Goal: Task Accomplishment & Management: Complete application form

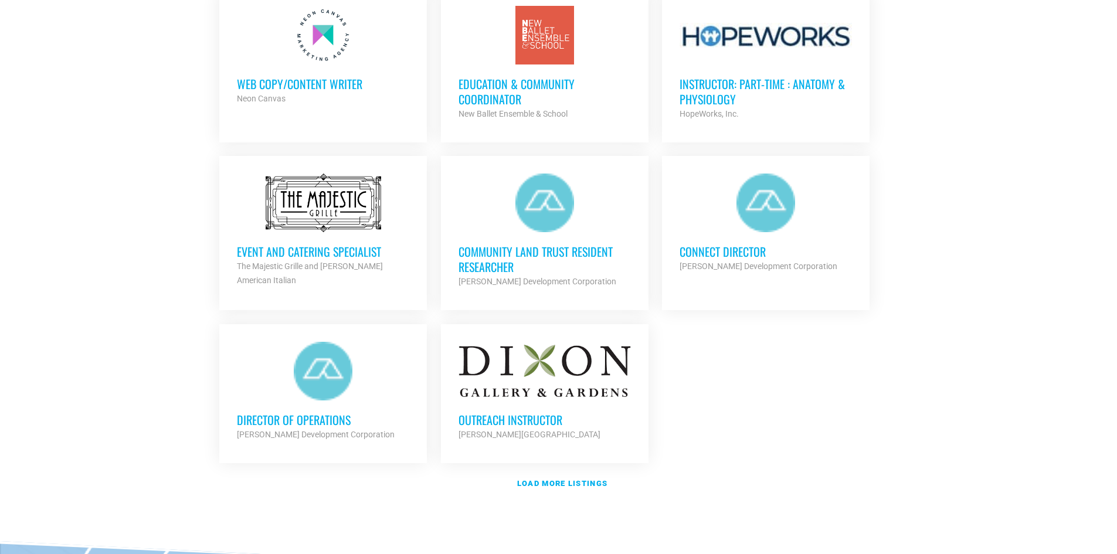
scroll to position [1232, 0]
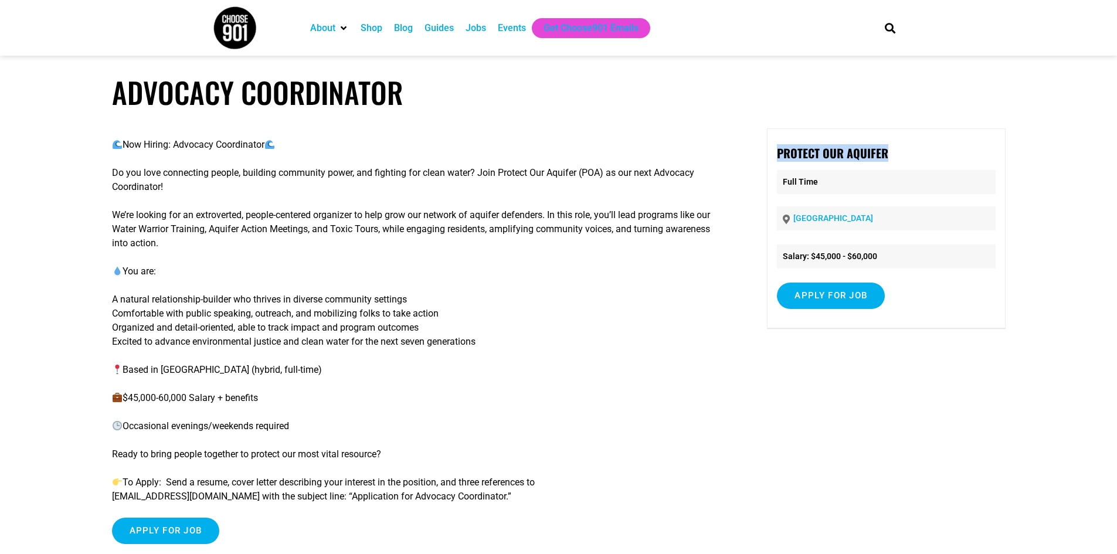
drag, startPoint x: 893, startPoint y: 149, endPoint x: 772, endPoint y: 154, distance: 120.3
click at [772, 154] on div "Protect Our Aquifer Full Time Memphis Salary: $45,000 - $60,000 Apply for job T…" at bounding box center [886, 228] width 238 height 200
copy strong "Protect Our Aquifer"
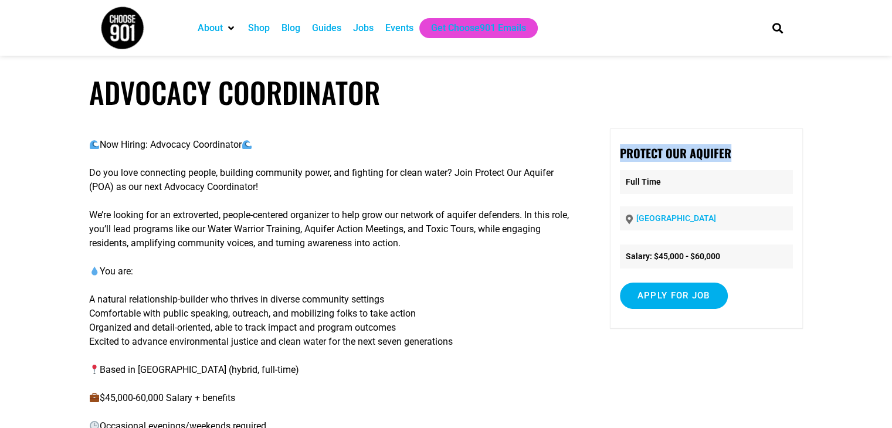
copy strong "Protect Our Aquifer"
drag, startPoint x: 245, startPoint y: 145, endPoint x: 156, endPoint y: 151, distance: 88.8
click at [156, 151] on p "Now Hiring: Advocacy Coordinator" at bounding box center [331, 145] width 485 height 14
copy p "Advocacy Coordinator"
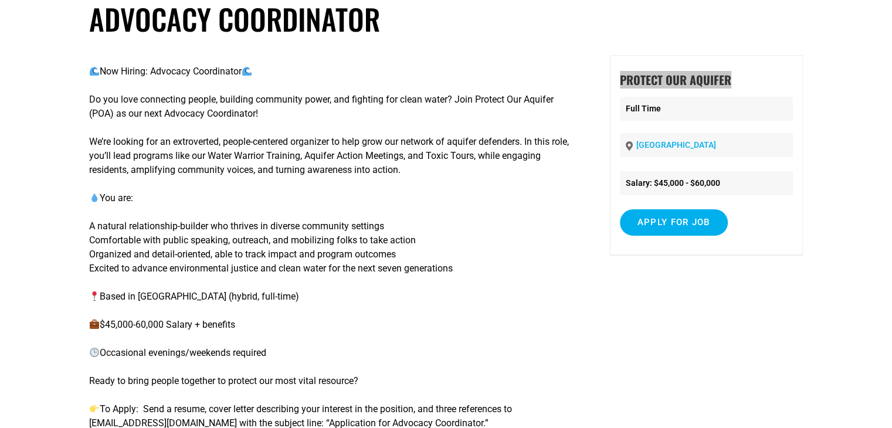
scroll to position [235, 0]
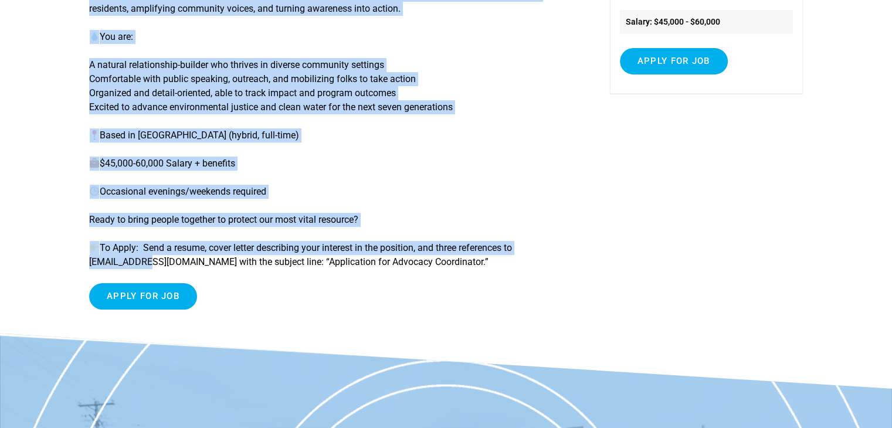
drag, startPoint x: 82, startPoint y: 261, endPoint x: 143, endPoint y: 263, distance: 61.0
click at [143, 263] on article "Advocacy Coordinator Now Hiring: Advocacy Coordinator Do you love connecting pe…" at bounding box center [446, 86] width 892 height 493
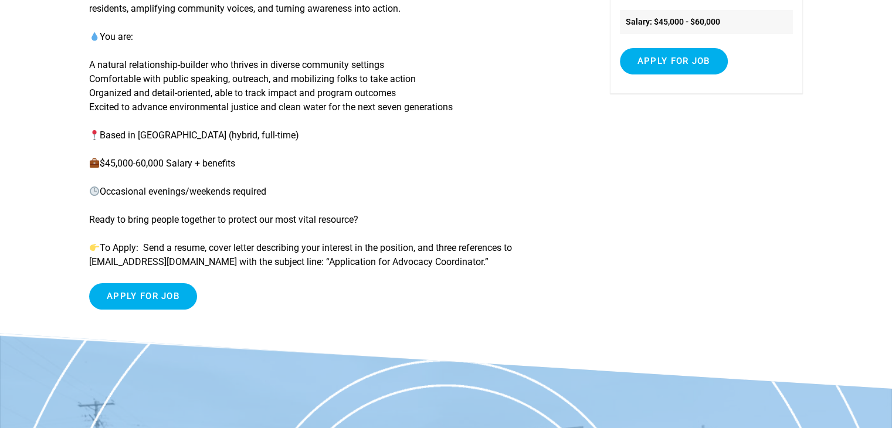
click at [221, 268] on p "To Apply: Send a resume, cover letter describing your interest in the position,…" at bounding box center [331, 255] width 485 height 28
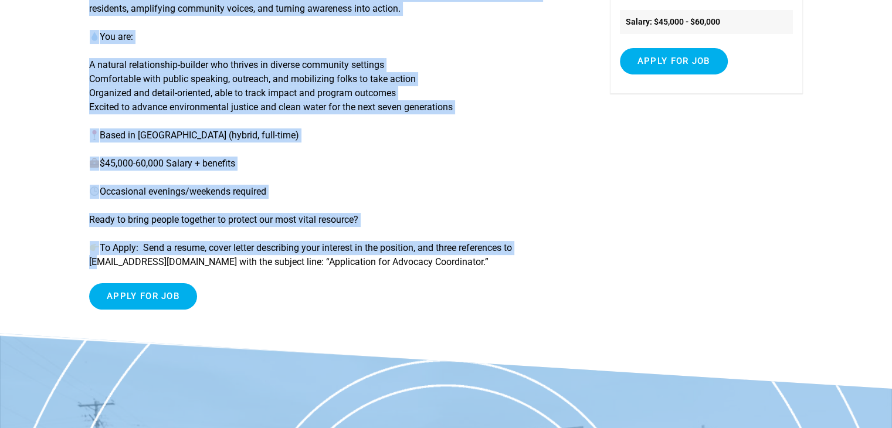
click at [92, 263] on article "Advocacy Coordinator Now Hiring: Advocacy Coordinator Do you love connecting pe…" at bounding box center [446, 86] width 892 height 493
click at [92, 263] on p "To Apply: Send a resume, cover letter describing your interest in the position,…" at bounding box center [331, 255] width 485 height 28
drag, startPoint x: 88, startPoint y: 266, endPoint x: 117, endPoint y: 266, distance: 29.3
click at [117, 266] on article "Advocacy Coordinator Now Hiring: Advocacy Coordinator Do you love connecting pe…" at bounding box center [446, 86] width 892 height 493
click at [117, 266] on p "To Apply: Send a resume, cover letter describing your interest in the position,…" at bounding box center [331, 255] width 485 height 28
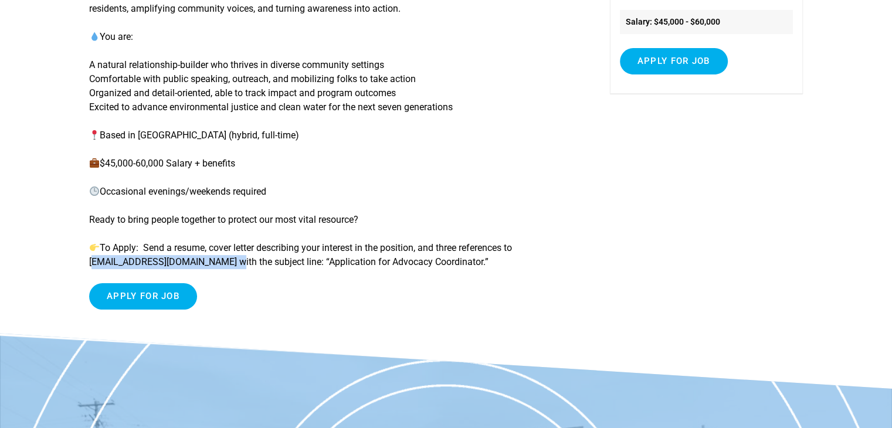
drag, startPoint x: 89, startPoint y: 263, endPoint x: 217, endPoint y: 266, distance: 127.9
click at [217, 266] on p "To Apply: Send a resume, cover letter describing your interest in the position,…" at bounding box center [331, 255] width 485 height 28
copy p "contact@protectouraquifer.org"
drag, startPoint x: 476, startPoint y: 266, endPoint x: 333, endPoint y: 267, distance: 143.1
click at [306, 269] on p "To Apply: Send a resume, cover letter describing your interest in the position,…" at bounding box center [331, 255] width 485 height 28
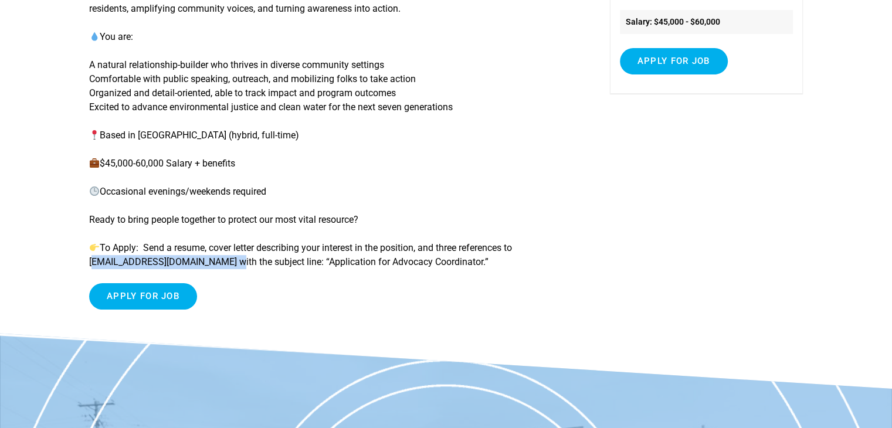
copy p "“Application for Advocacy Coordinator.”"
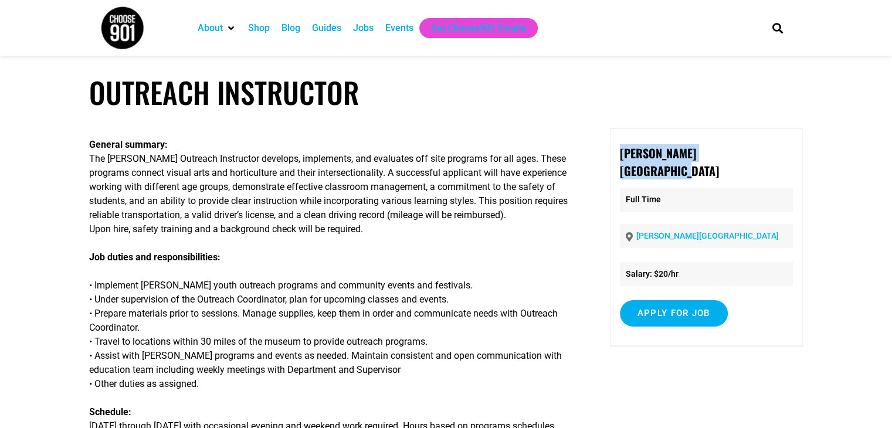
drag, startPoint x: 768, startPoint y: 152, endPoint x: 633, endPoint y: 158, distance: 134.5
click at [610, 157] on div "Dixon Gallery and Gardens Full Time Dixon Gallery and Gardens Salary: $20/hr Ap…" at bounding box center [706, 237] width 193 height 218
copy strong "[PERSON_NAME][GEOGRAPHIC_DATA]"
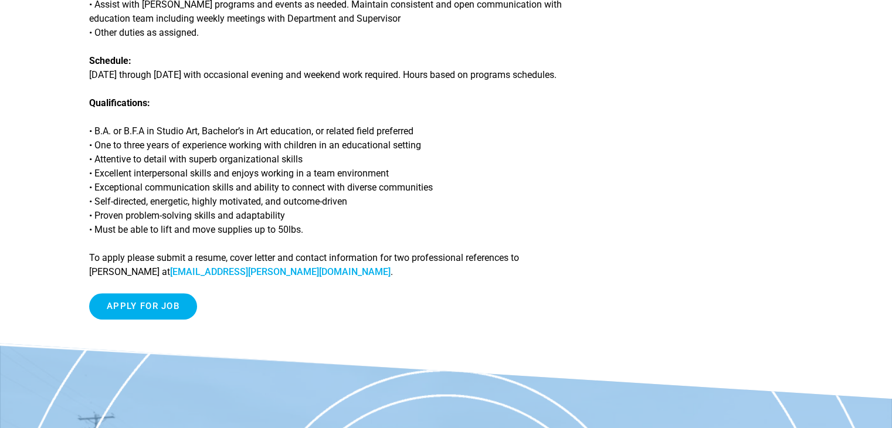
scroll to position [352, 0]
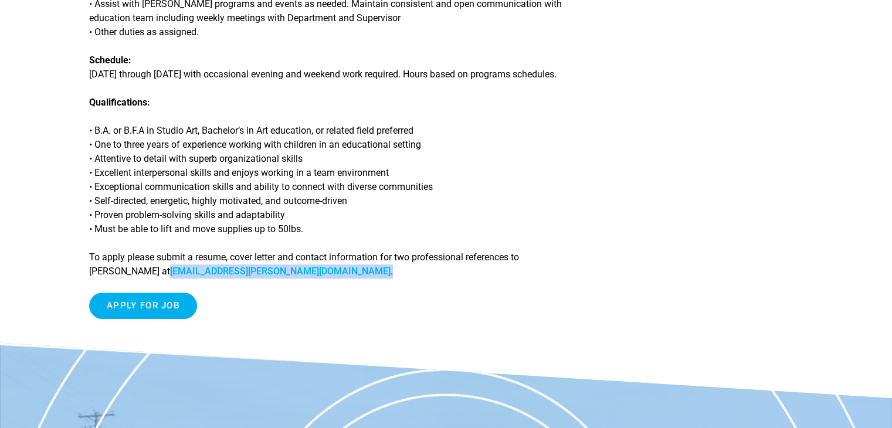
drag, startPoint x: 229, startPoint y: 274, endPoint x: 138, endPoint y: 277, distance: 91.6
click at [138, 277] on p "To apply please submit a resume, cover letter and contact information for two p…" at bounding box center [331, 264] width 485 height 28
copy p "msandino@dixon.org ."
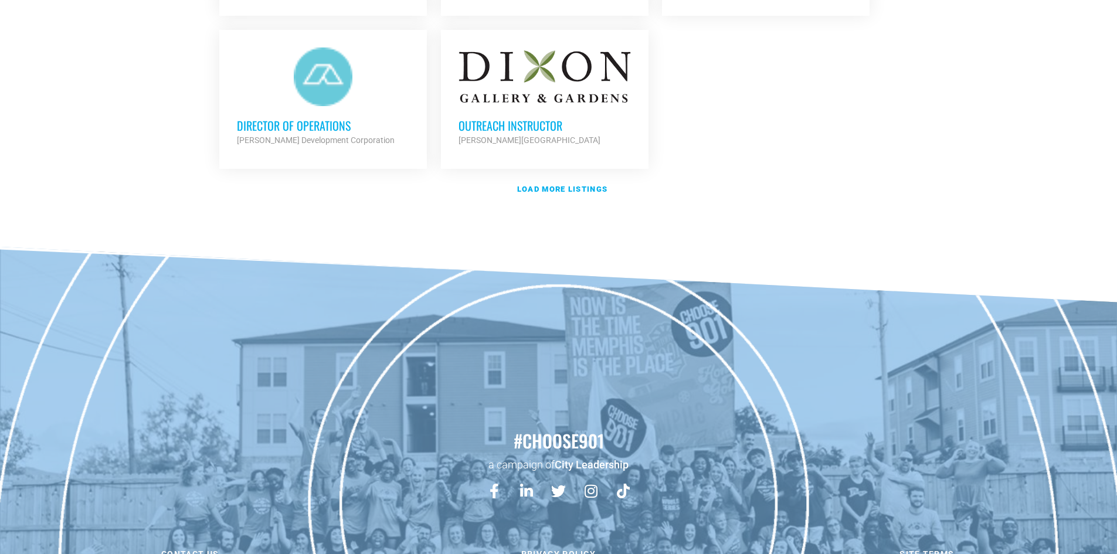
scroll to position [1349, 0]
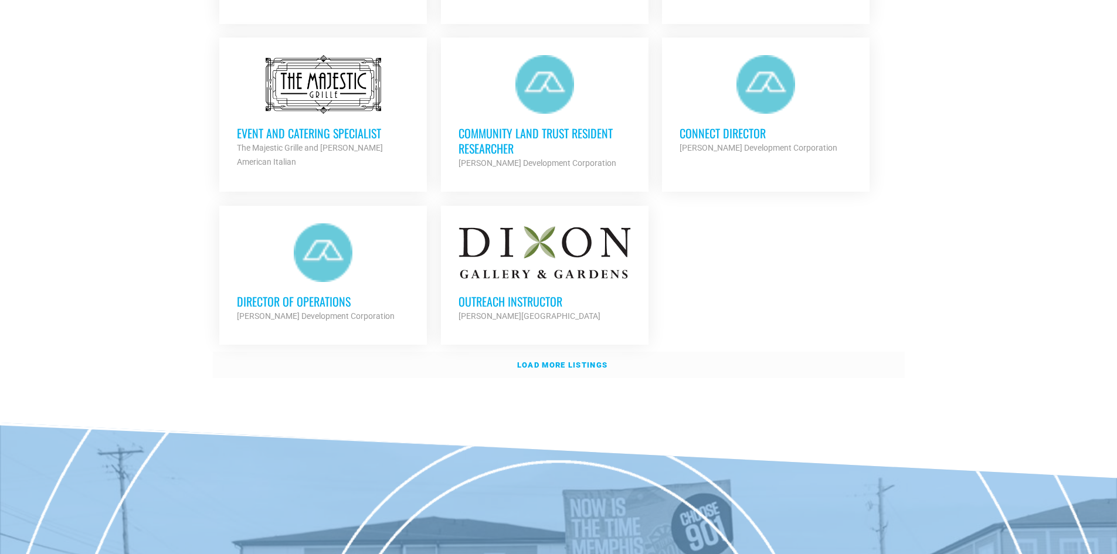
click at [561, 365] on link "Load more listings" at bounding box center [559, 365] width 692 height 27
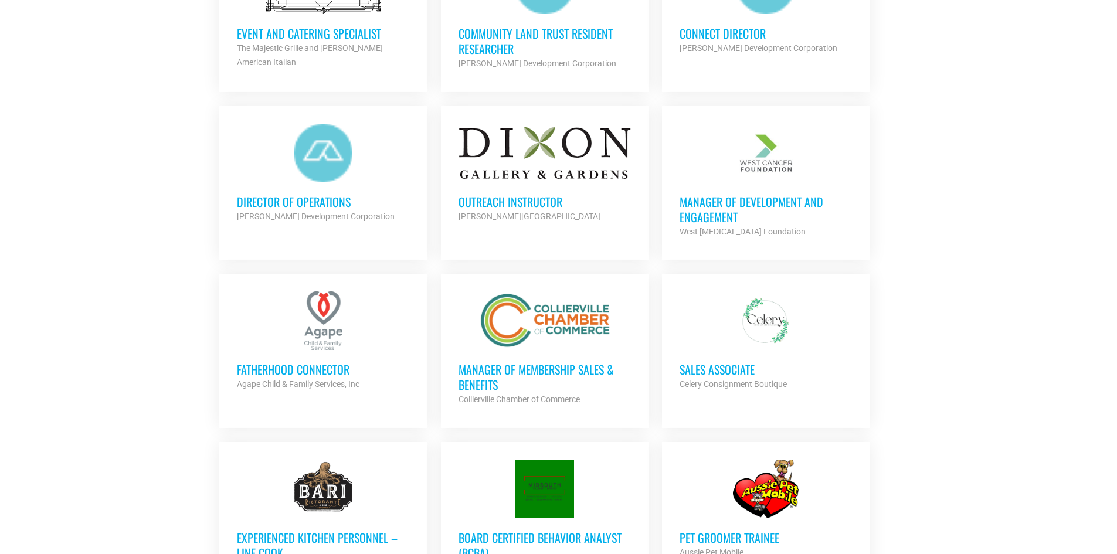
scroll to position [1466, 0]
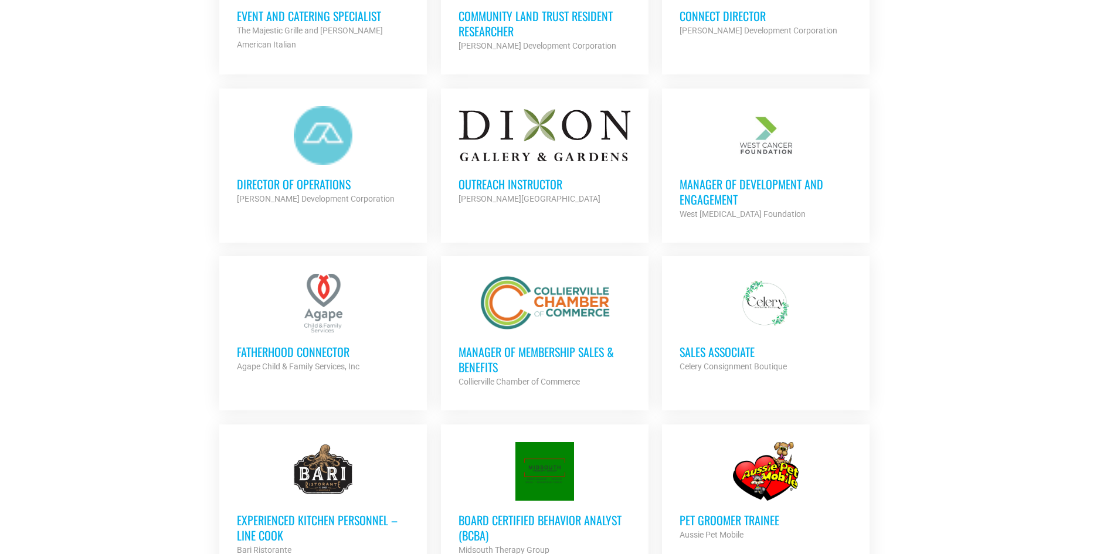
drag, startPoint x: 714, startPoint y: 196, endPoint x: 1065, endPoint y: 194, distance: 350.1
click at [1065, 194] on section "Looking to make career moves in Memphis? From tech to teaching, medical and mor…" at bounding box center [558, 128] width 1117 height 2677
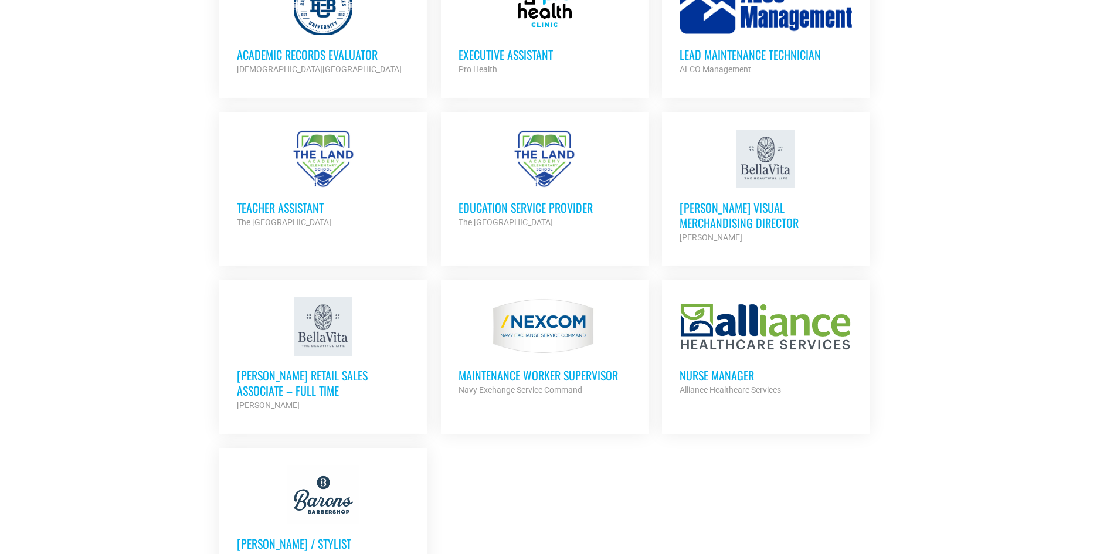
scroll to position [2463, 0]
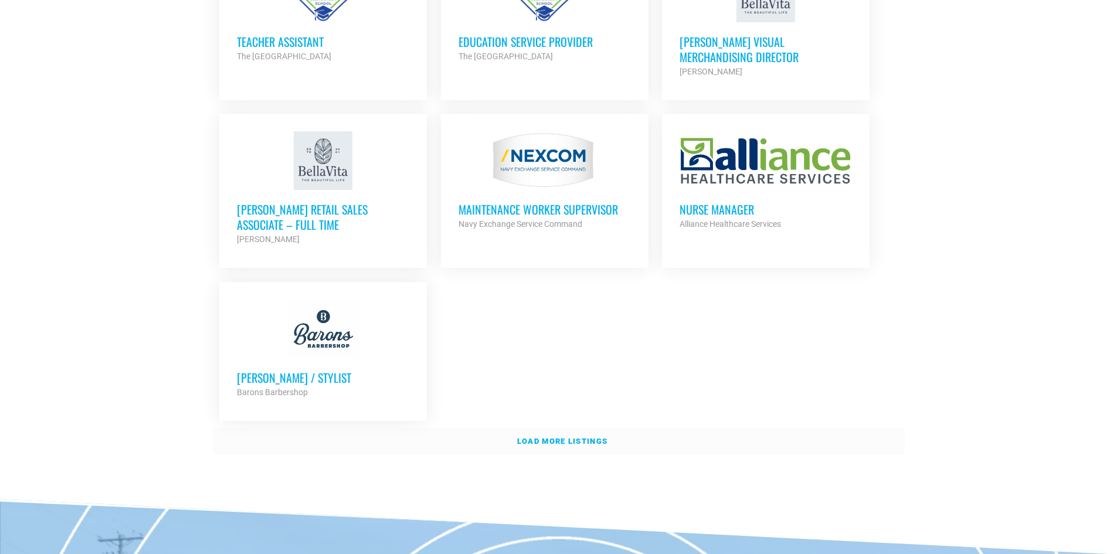
click at [574, 437] on strong "Load more listings" at bounding box center [562, 441] width 90 height 9
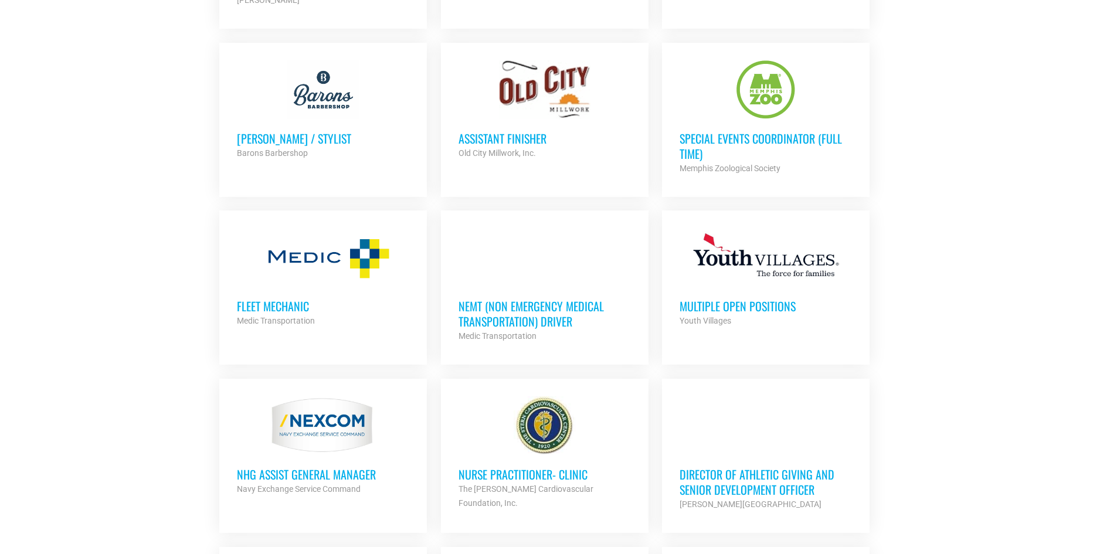
scroll to position [2698, 0]
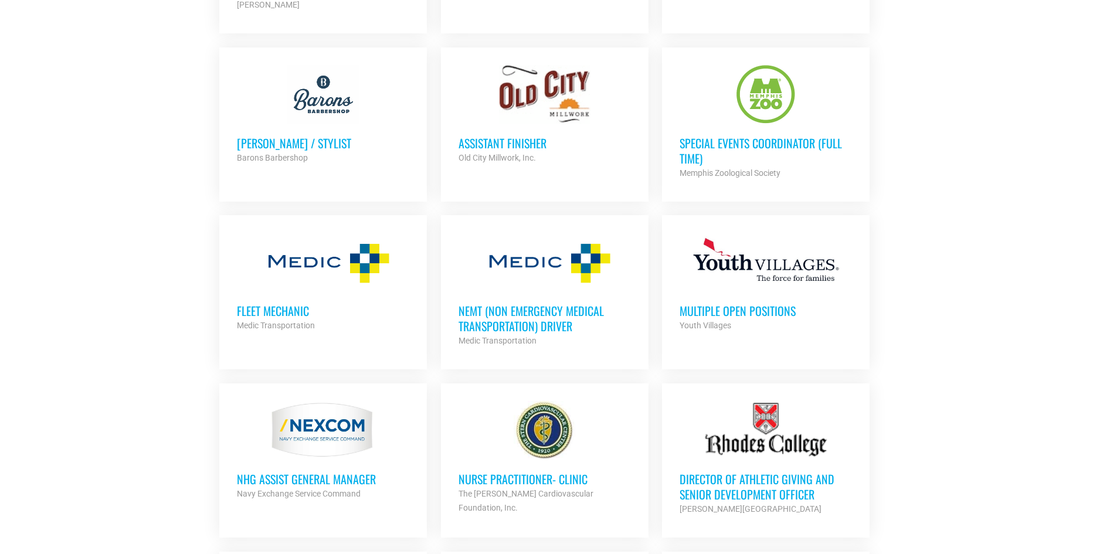
drag, startPoint x: 744, startPoint y: 135, endPoint x: 1040, endPoint y: 176, distance: 298.4
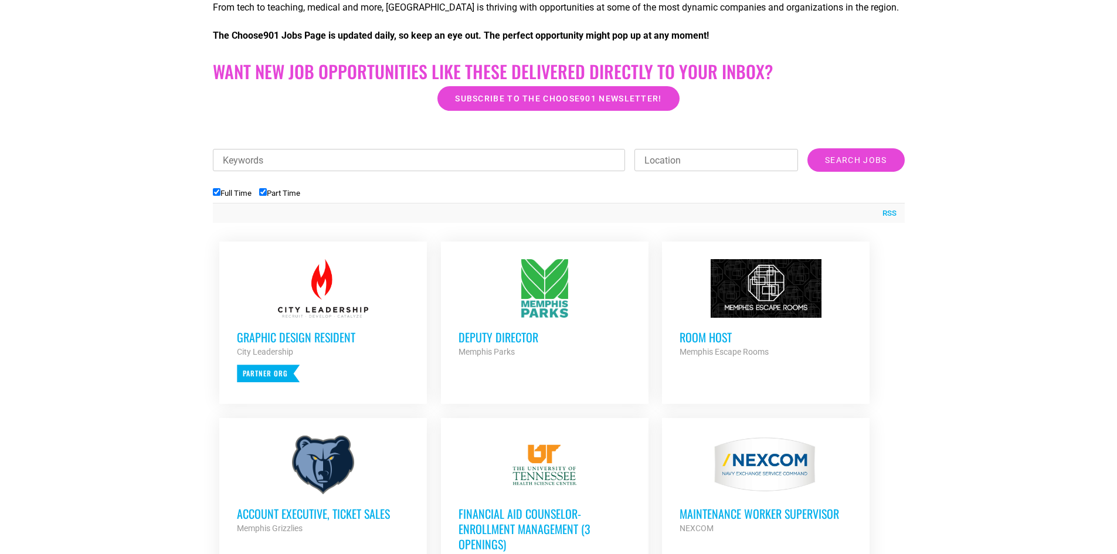
scroll to position [235, 0]
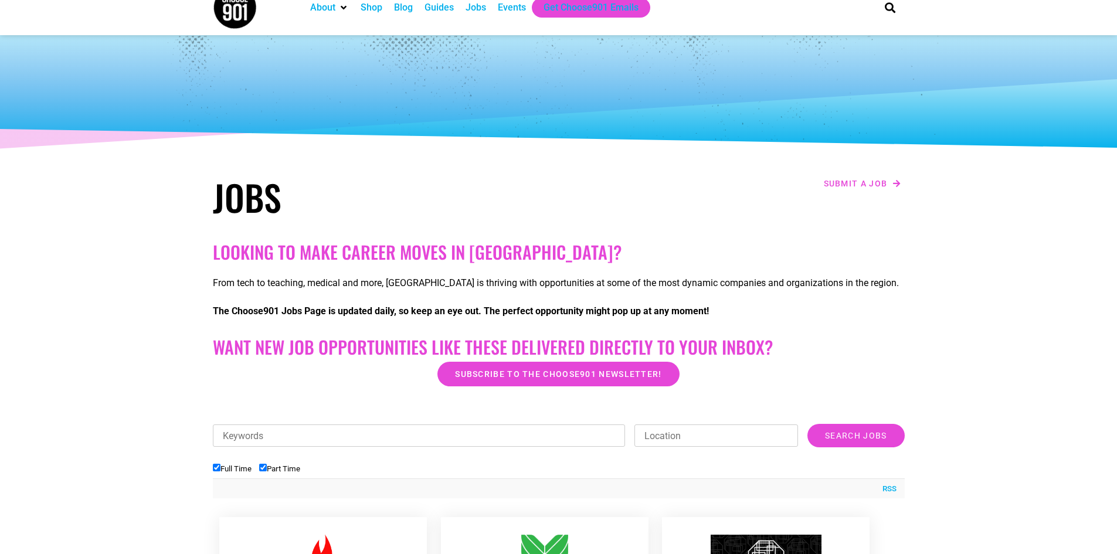
scroll to position [0, 0]
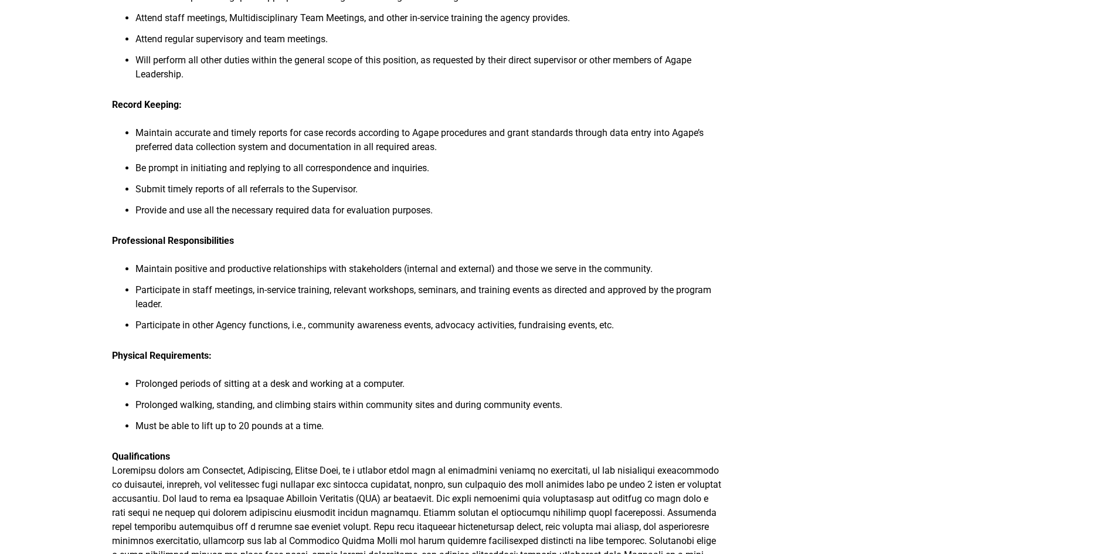
scroll to position [997, 0]
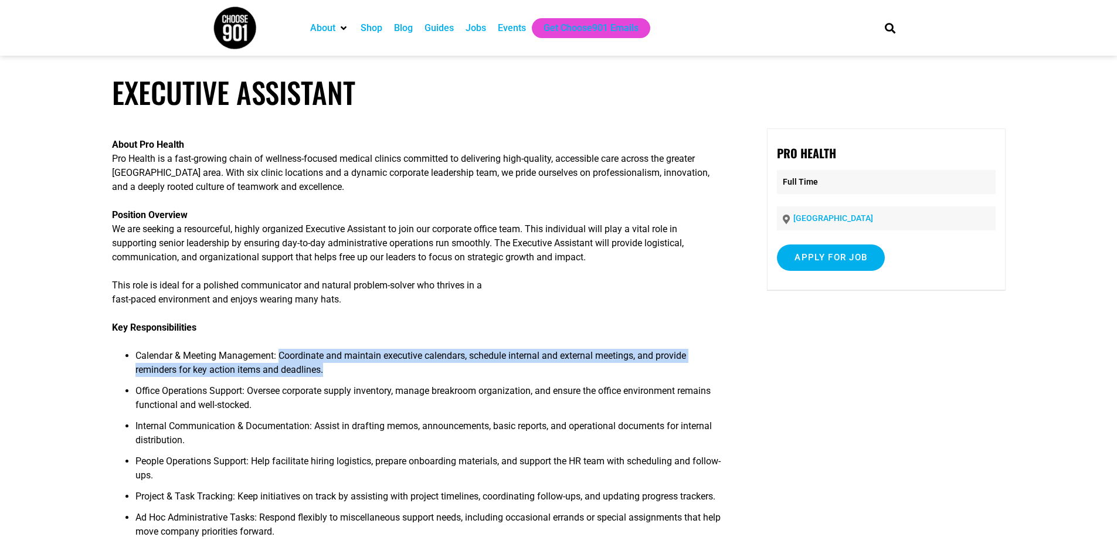
drag, startPoint x: 284, startPoint y: 354, endPoint x: 648, endPoint y: 374, distance: 364.7
click at [648, 374] on li "Calendar & Meeting Management: Coordinate and maintain executive calendars, sch…" at bounding box center [429, 366] width 588 height 35
click at [425, 369] on li "Calendar & Meeting Management: Coordinate and maintain executive calendars, sch…" at bounding box center [429, 366] width 588 height 35
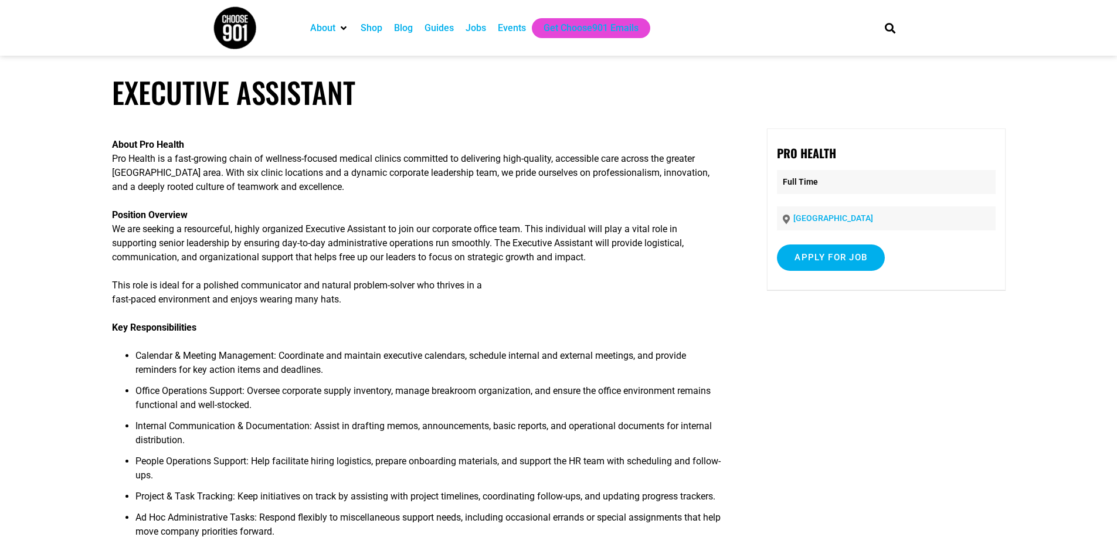
click at [530, 320] on div "About Pro Health Pro Health is a fast-growing chain of wellness-focused medical…" at bounding box center [417, 548] width 611 height 840
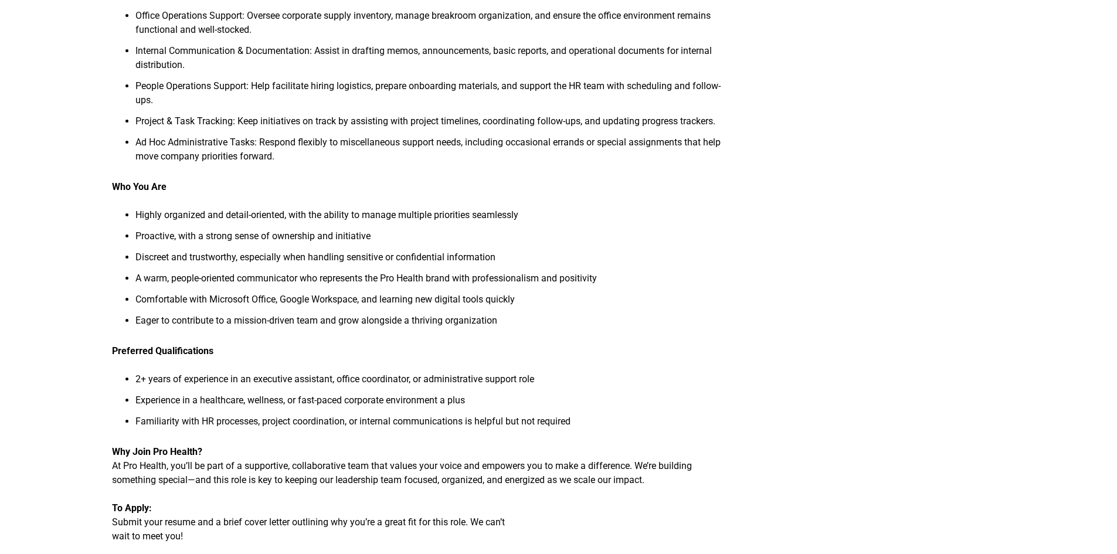
scroll to position [411, 0]
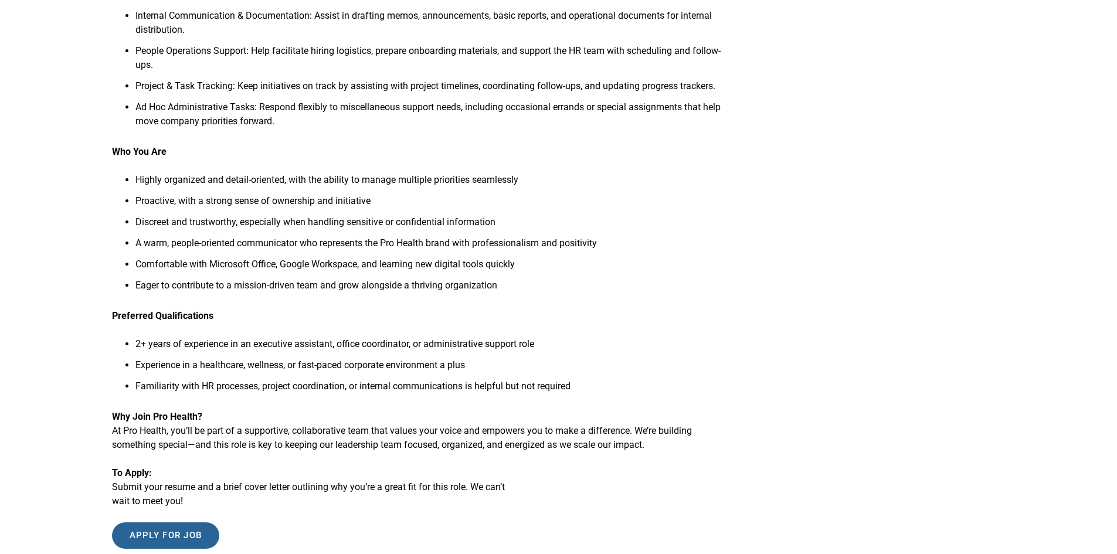
click at [173, 538] on input "Apply for job" at bounding box center [166, 536] width 108 height 26
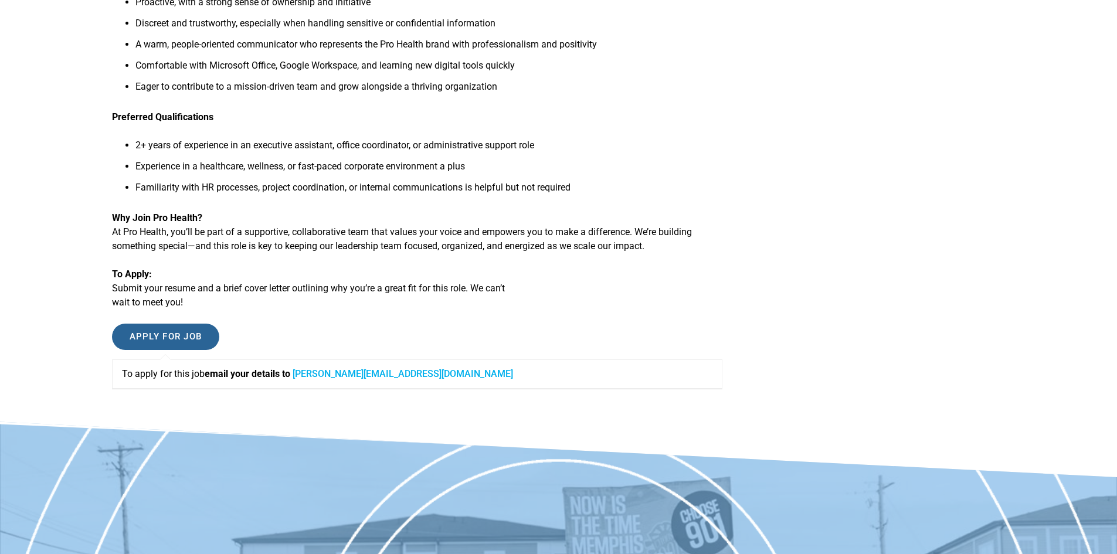
scroll to position [623, 0]
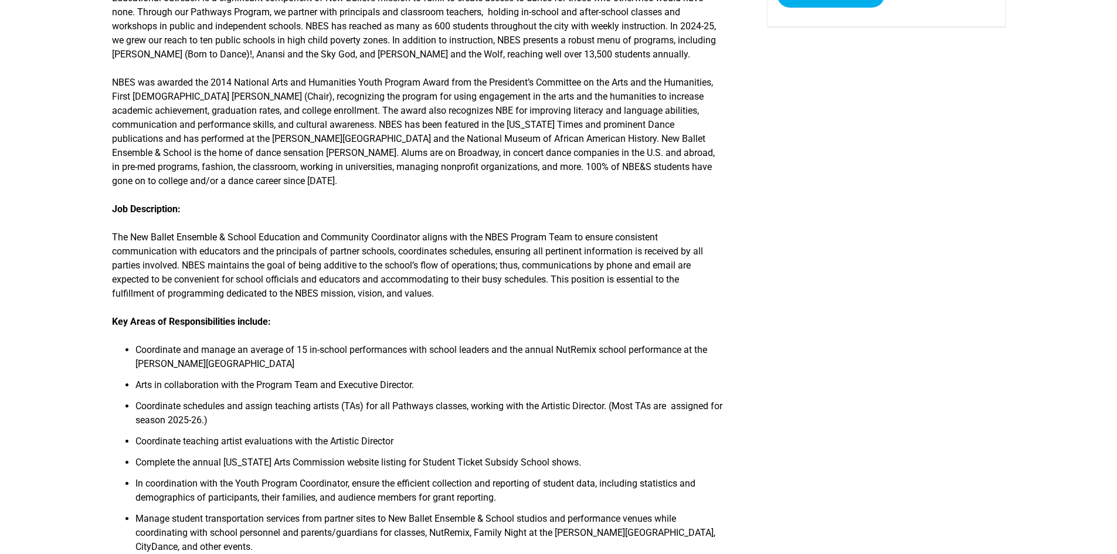
scroll to position [293, 0]
